Goal: Transaction & Acquisition: Purchase product/service

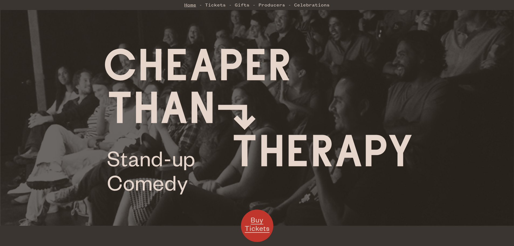
click at [190, 3] on link "Home" at bounding box center [190, 4] width 12 height 11
click at [313, 5] on link "Celebrations" at bounding box center [312, 4] width 36 height 11
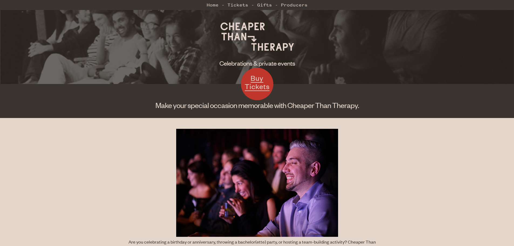
click at [263, 62] on h2 "Celebrations & private events" at bounding box center [257, 63] width 514 height 9
click at [262, 70] on link "Buy Tickets" at bounding box center [257, 84] width 32 height 32
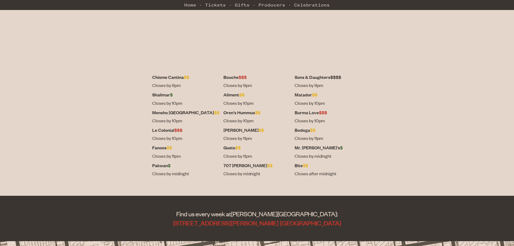
scroll to position [189, 0]
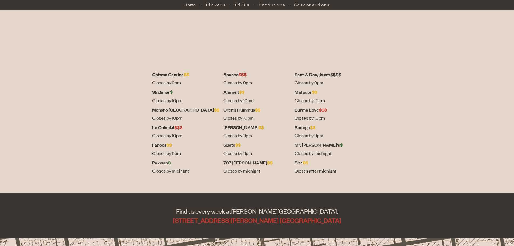
click at [295, 92] on dt "Matador $$" at bounding box center [328, 92] width 67 height 7
click at [251, 132] on dd "Closes by 11pm" at bounding box center [257, 135] width 67 height 7
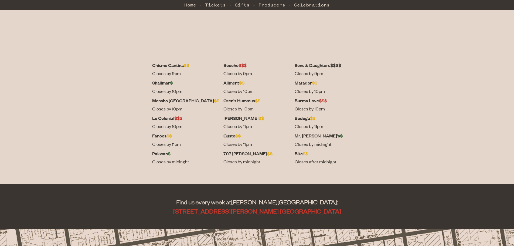
scroll to position [174, 0]
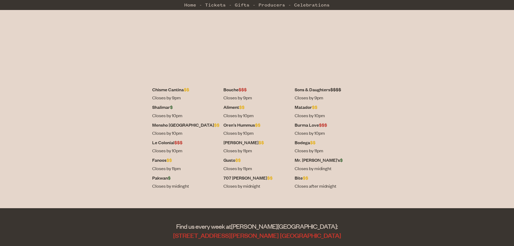
click at [261, 132] on dd "Closes by 10pm" at bounding box center [257, 133] width 67 height 7
click at [267, 133] on dd "Closes by 10pm" at bounding box center [257, 133] width 67 height 7
drag, startPoint x: 267, startPoint y: 133, endPoint x: 233, endPoint y: 126, distance: 34.2
click at [233, 126] on div "Oren’s Hummus $$ Closes by 10pm" at bounding box center [257, 130] width 67 height 18
click at [233, 126] on dt "Oren’s Hummus $$" at bounding box center [257, 124] width 67 height 7
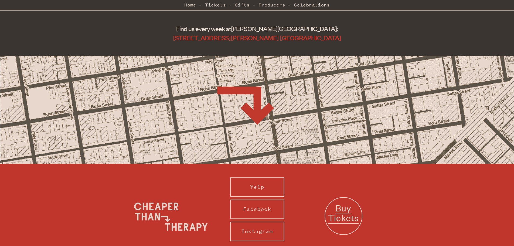
scroll to position [282, 0]
